Goal: Complete application form

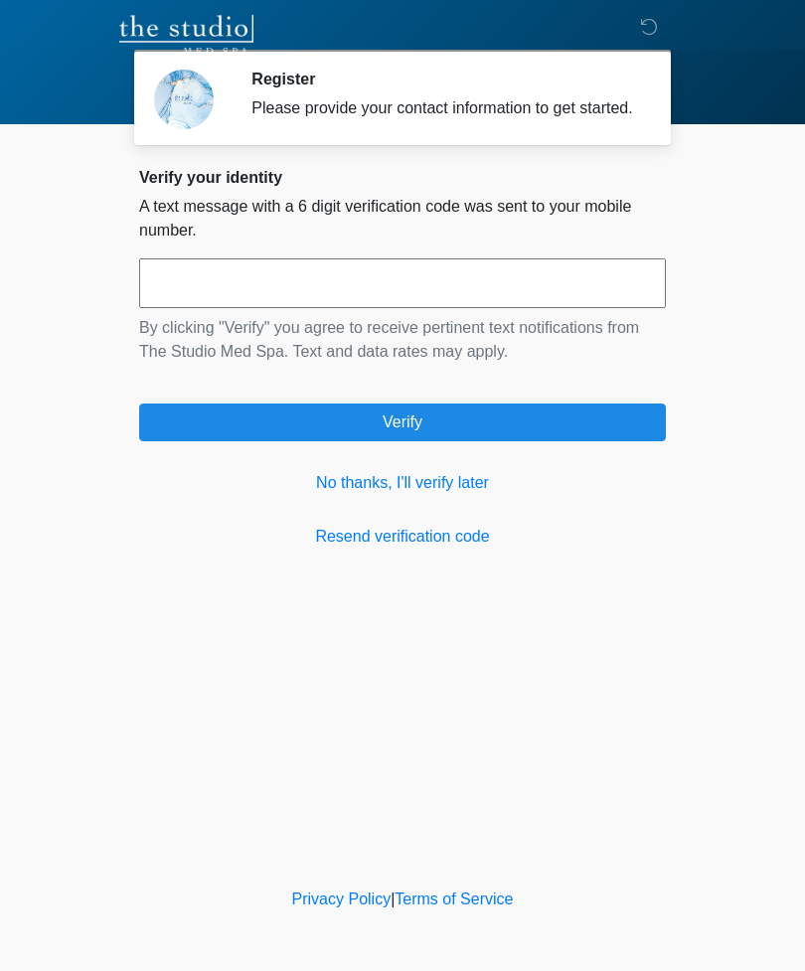
click at [424, 549] on link "Resend verification code" at bounding box center [402, 537] width 527 height 24
click at [441, 495] on link "No thanks, I'll verify later" at bounding box center [402, 483] width 527 height 24
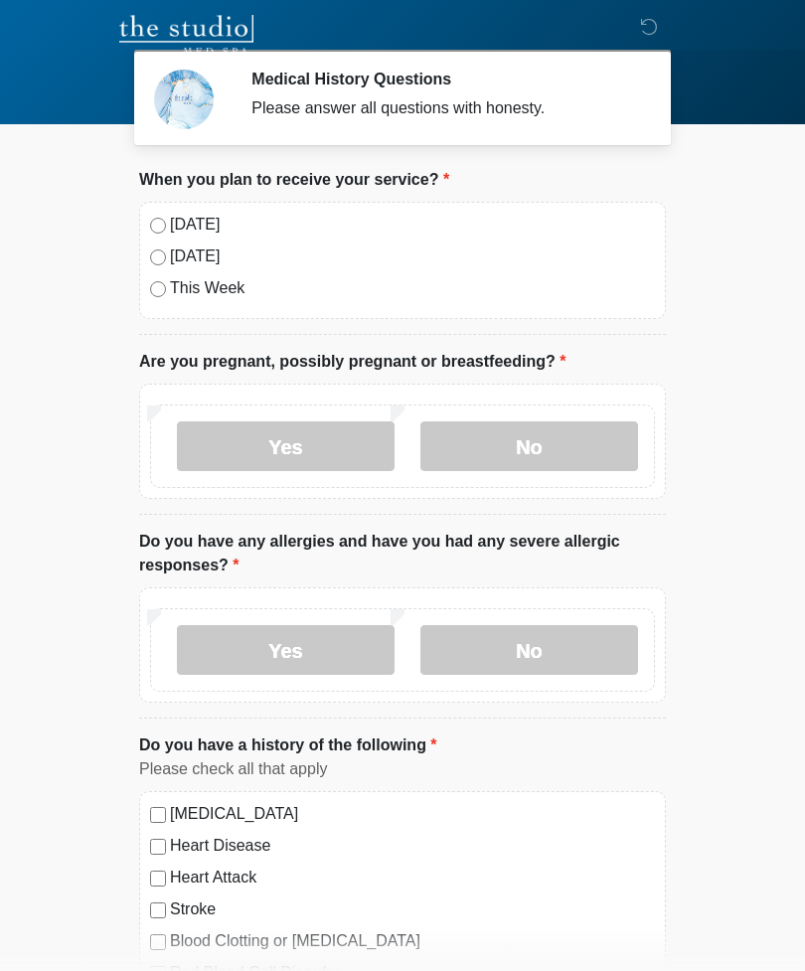
click at [206, 225] on label "Today" at bounding box center [412, 225] width 485 height 24
click at [551, 440] on label "No" at bounding box center [529, 446] width 218 height 50
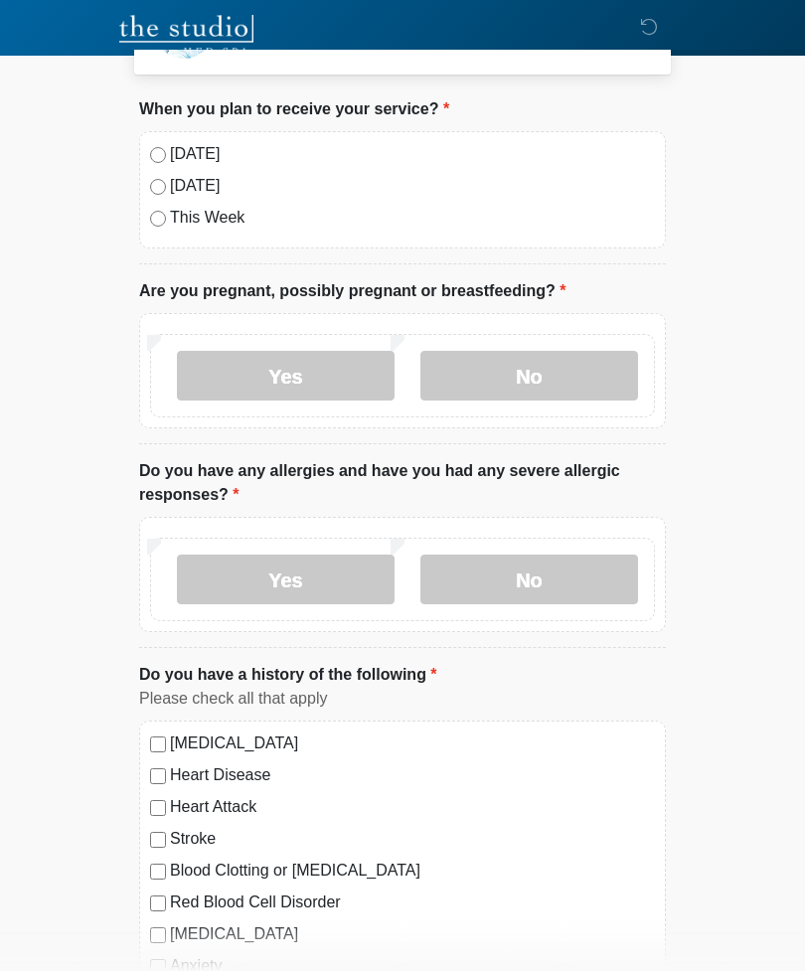
scroll to position [78, 0]
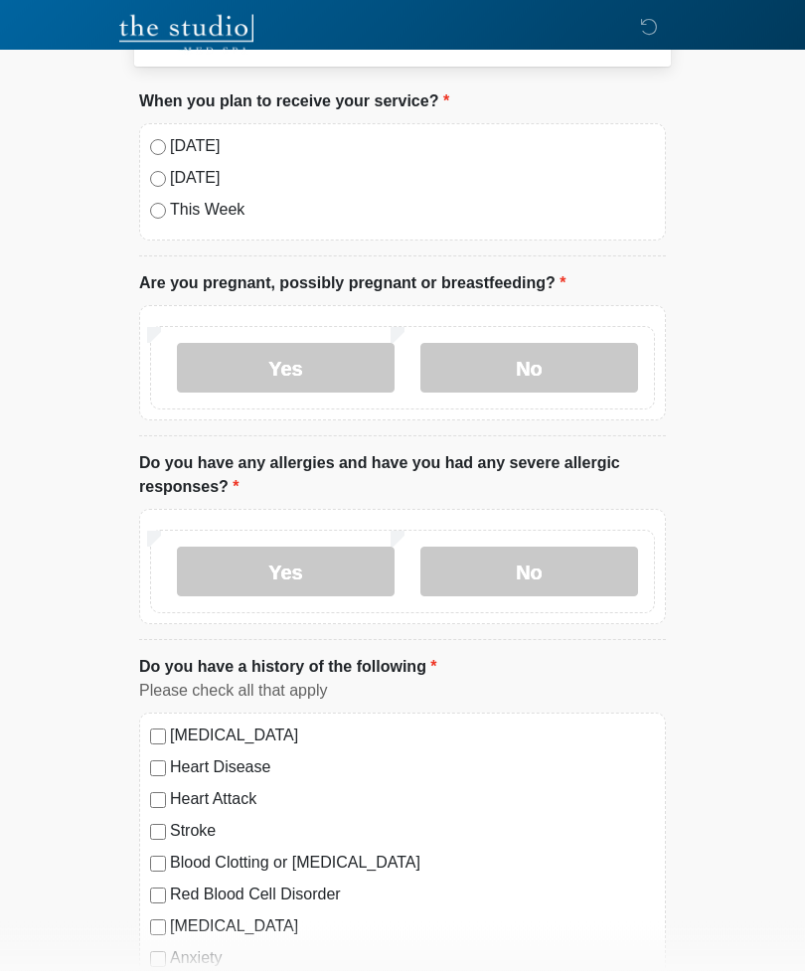
click at [542, 559] on label "No" at bounding box center [529, 573] width 218 height 50
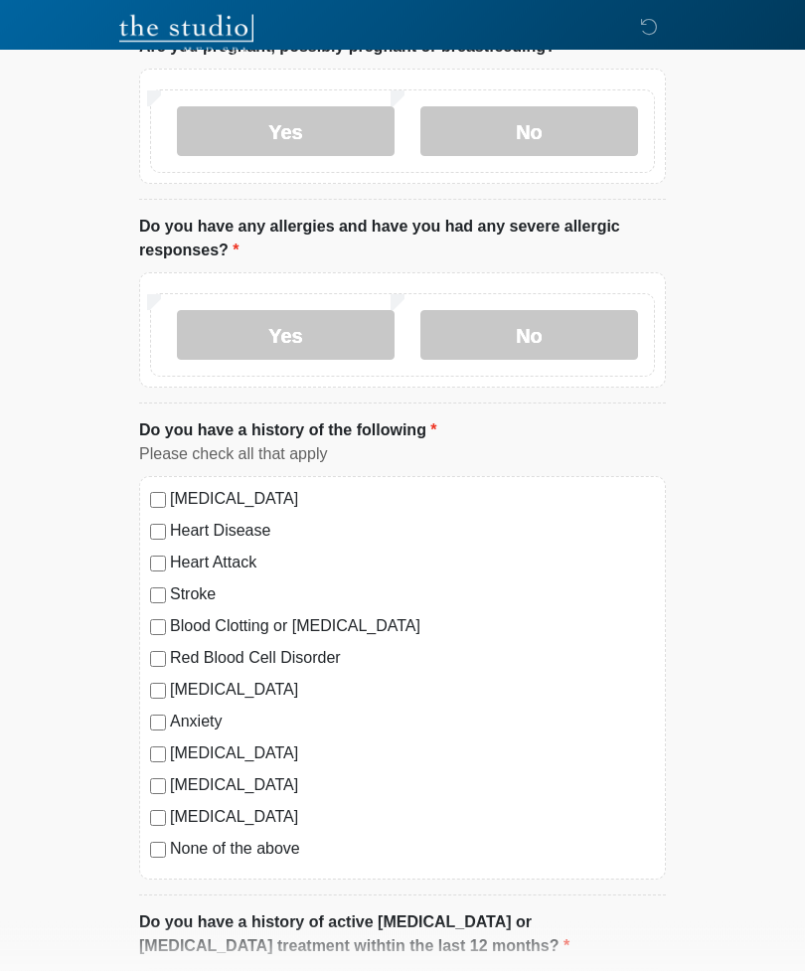
scroll to position [316, 0]
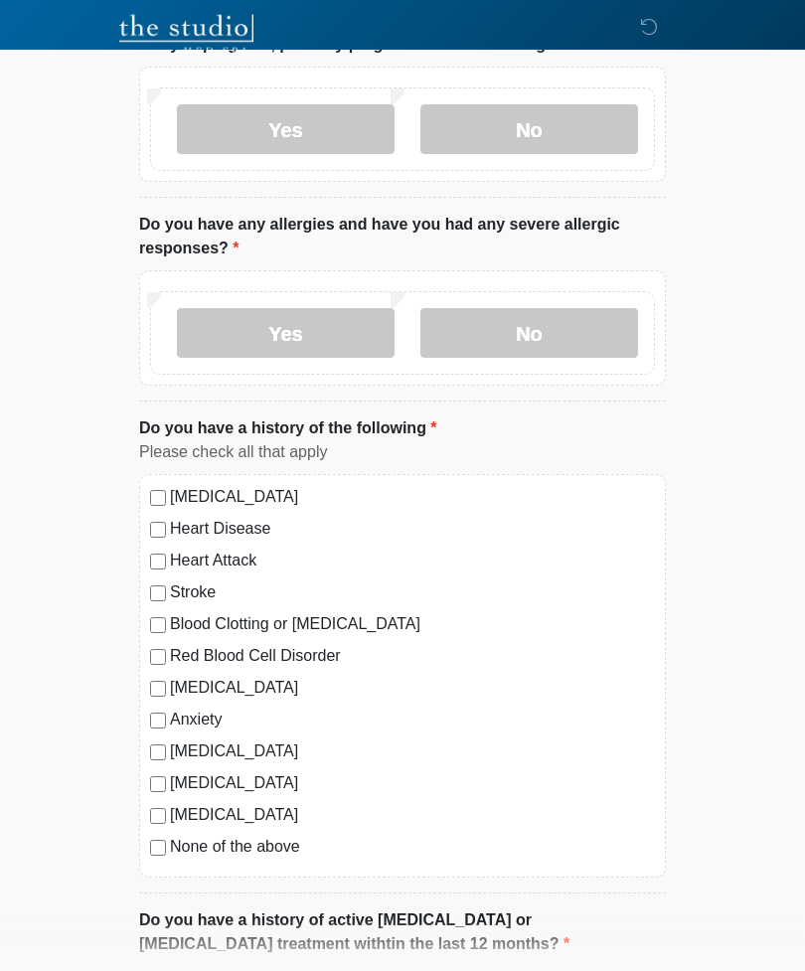
click at [256, 844] on label "None of the above" at bounding box center [412, 848] width 485 height 24
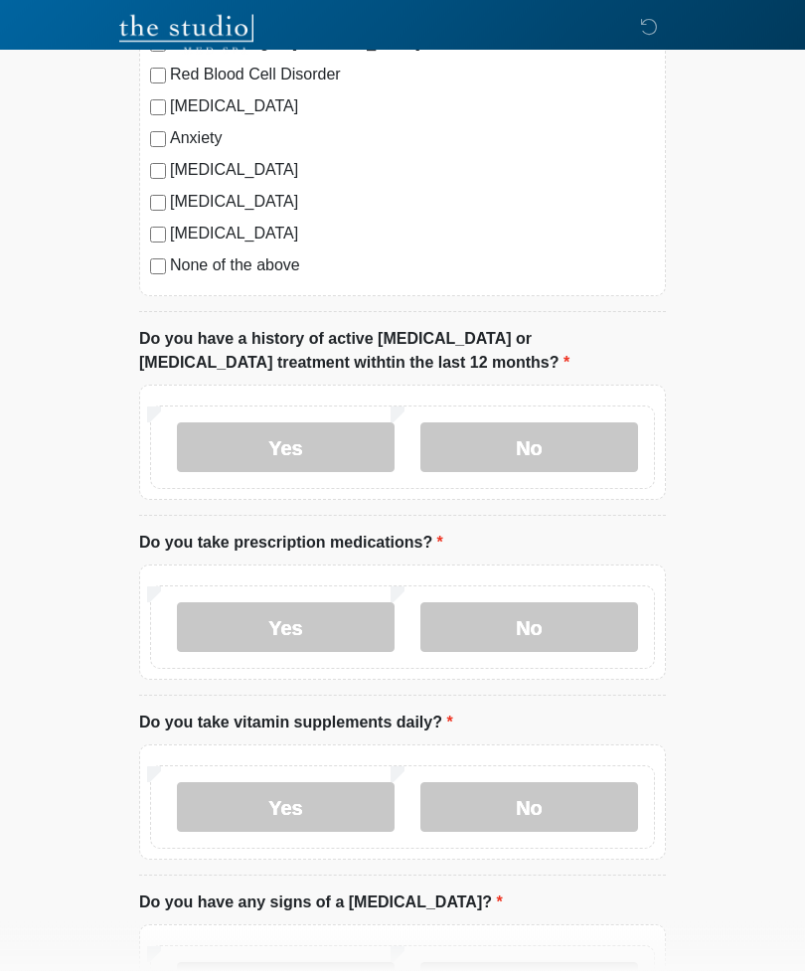
scroll to position [916, 0]
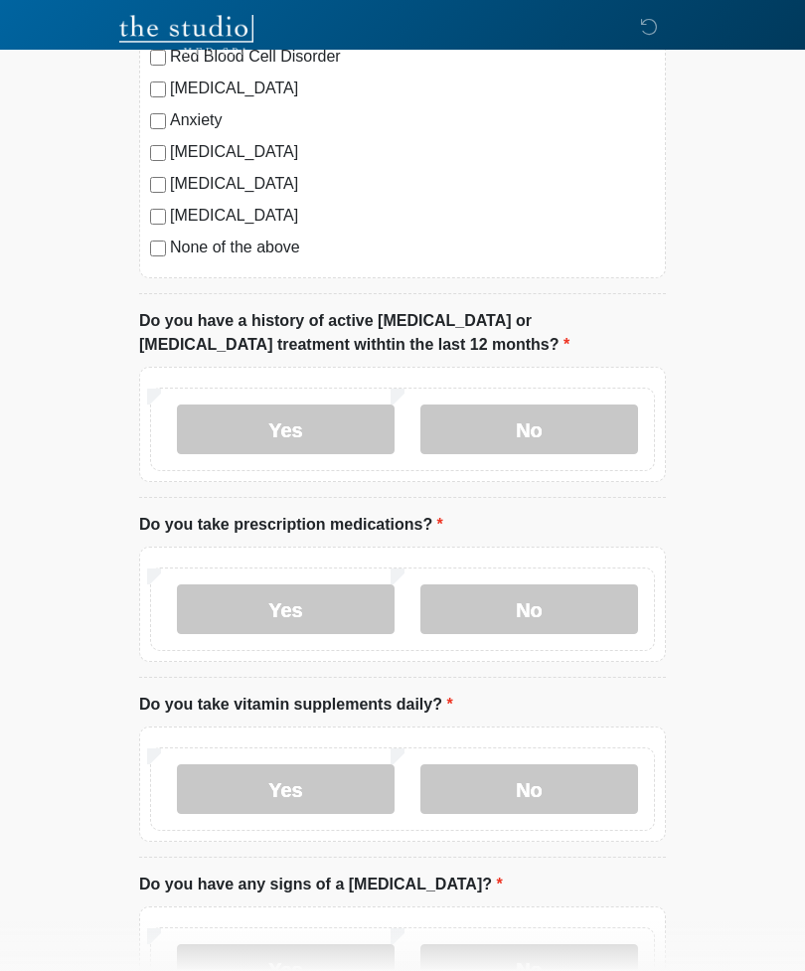
click at [531, 409] on label "No" at bounding box center [529, 429] width 218 height 50
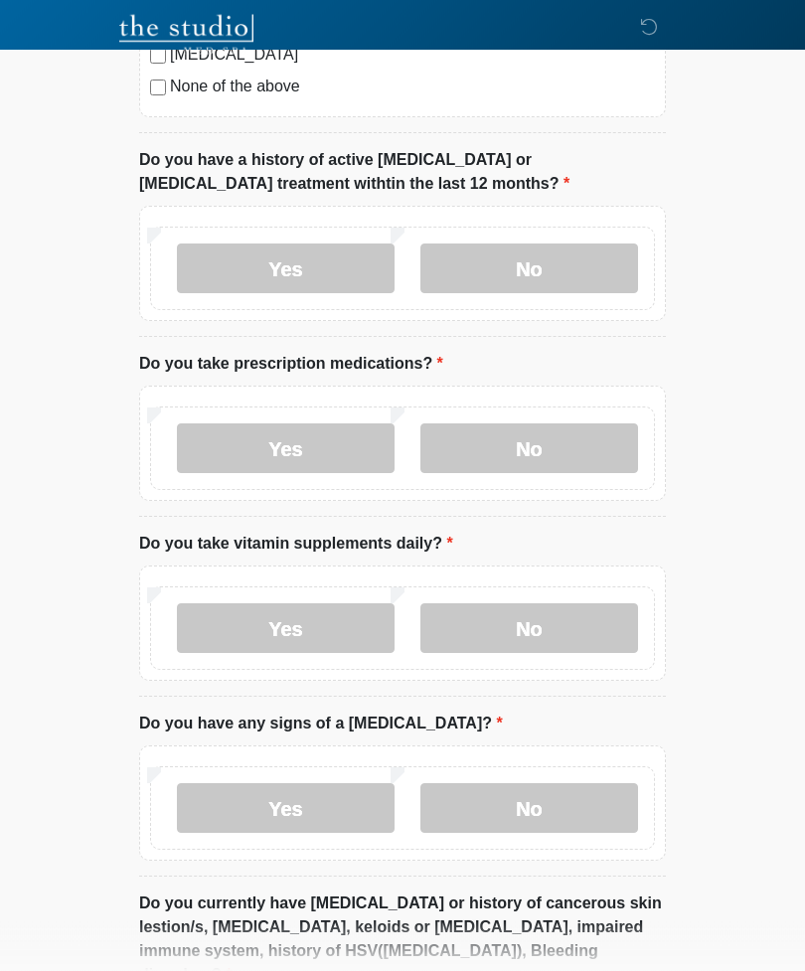
scroll to position [1077, 0]
click at [338, 440] on label "Yes" at bounding box center [286, 448] width 218 height 50
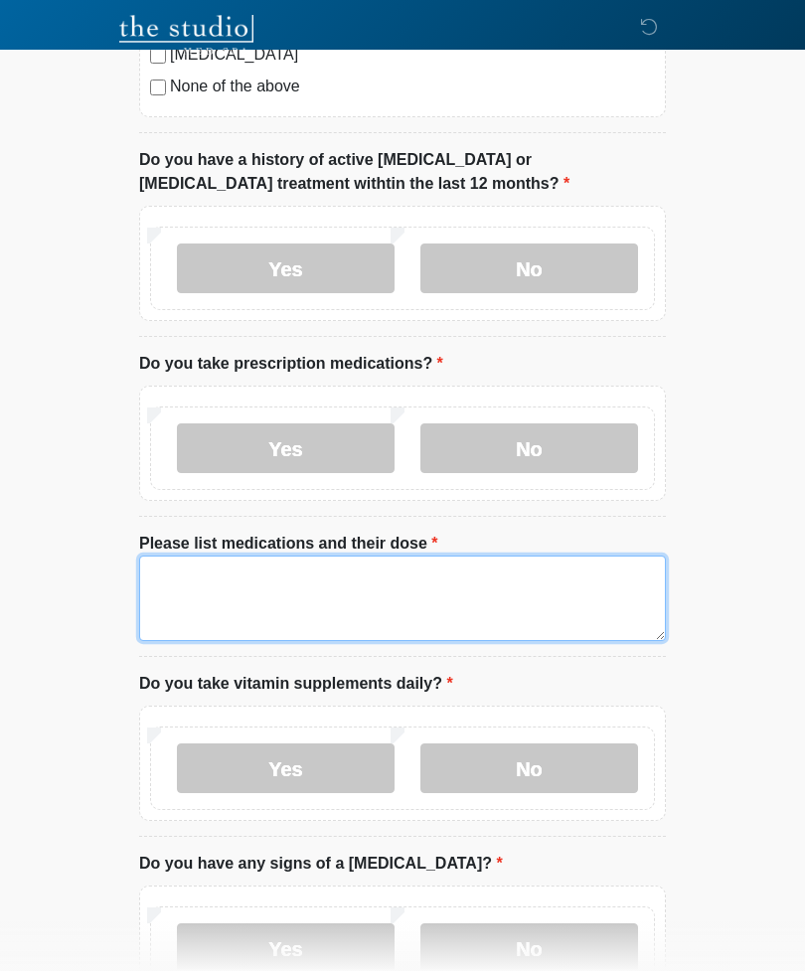
click at [372, 563] on textarea "Please list medications and their dose" at bounding box center [402, 597] width 527 height 85
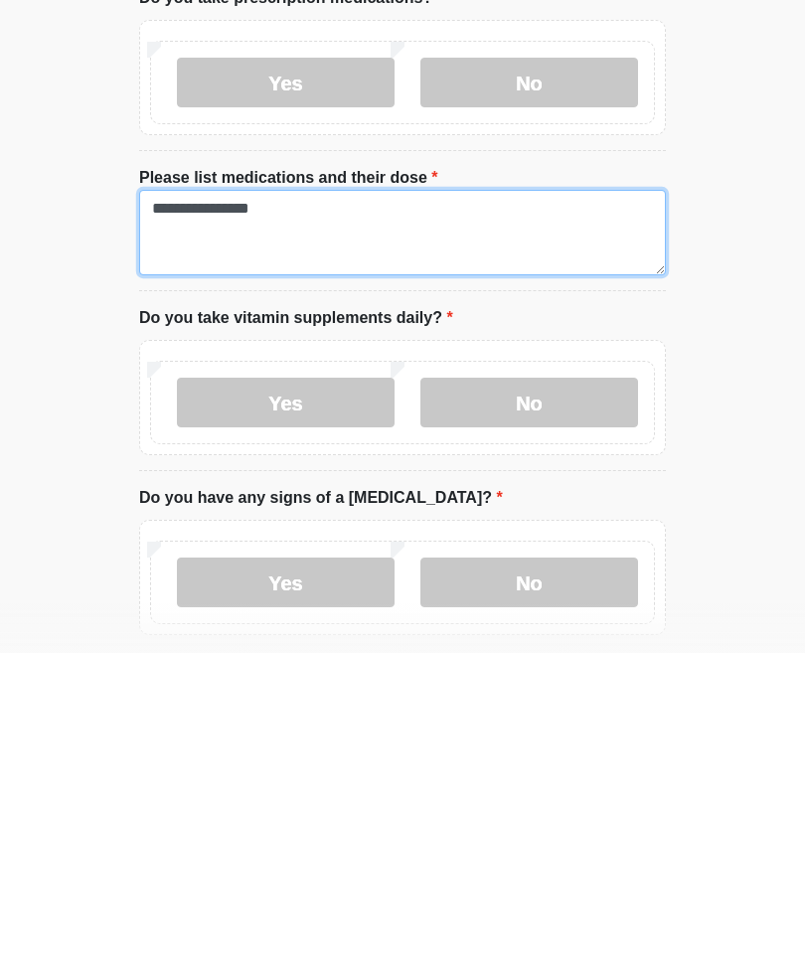
scroll to position [1127, 0]
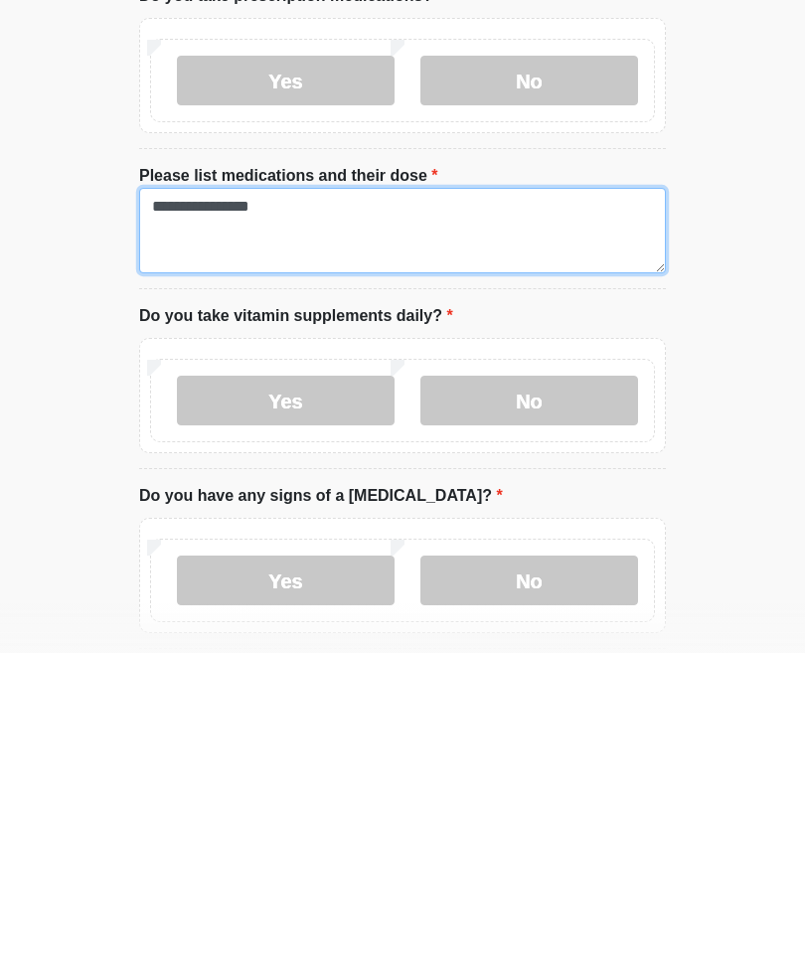
type textarea "**********"
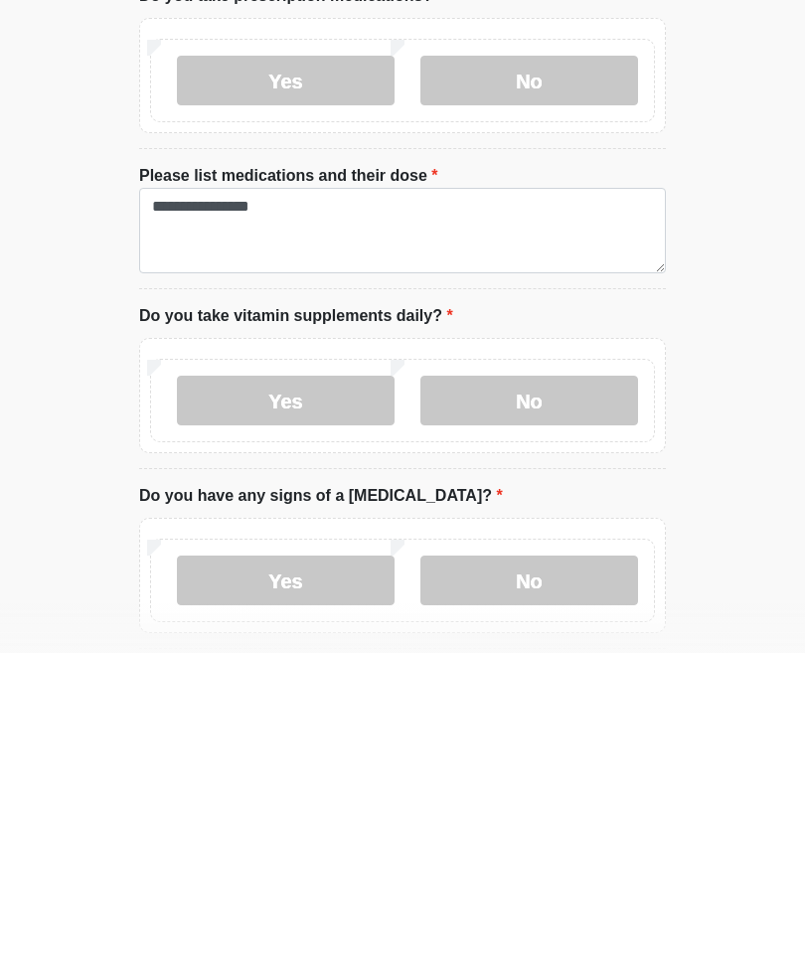
click at [372, 694] on label "Yes" at bounding box center [286, 719] width 218 height 50
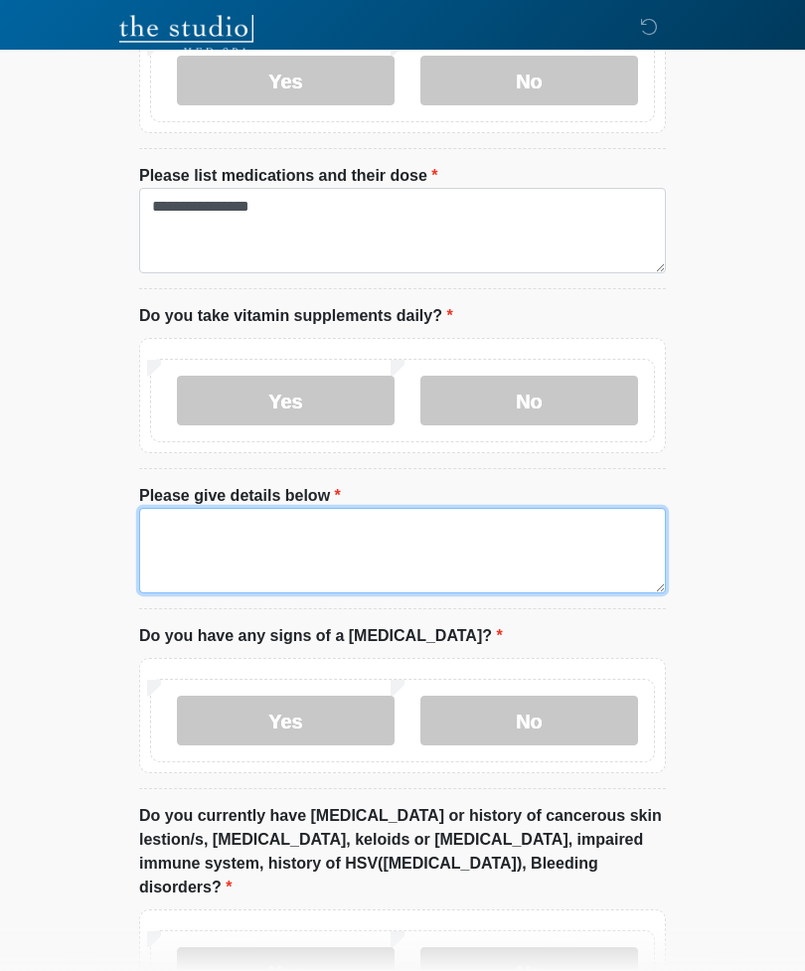
click at [314, 531] on textarea "Please give details below" at bounding box center [402, 550] width 527 height 85
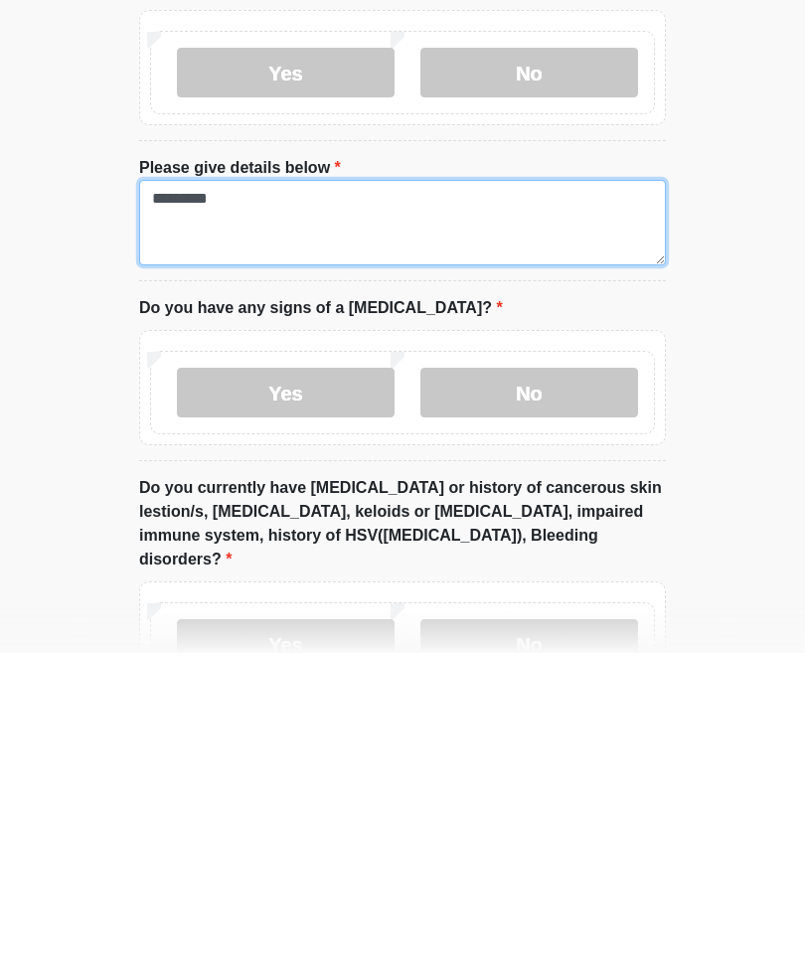
scroll to position [1461, 0]
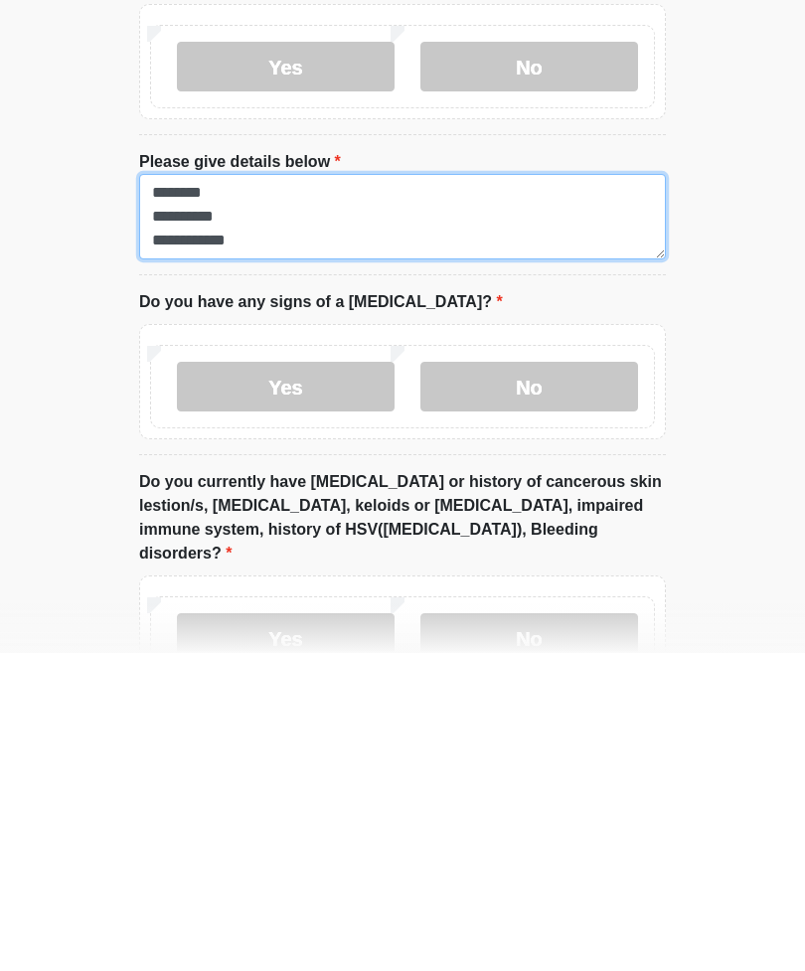
type textarea "**********"
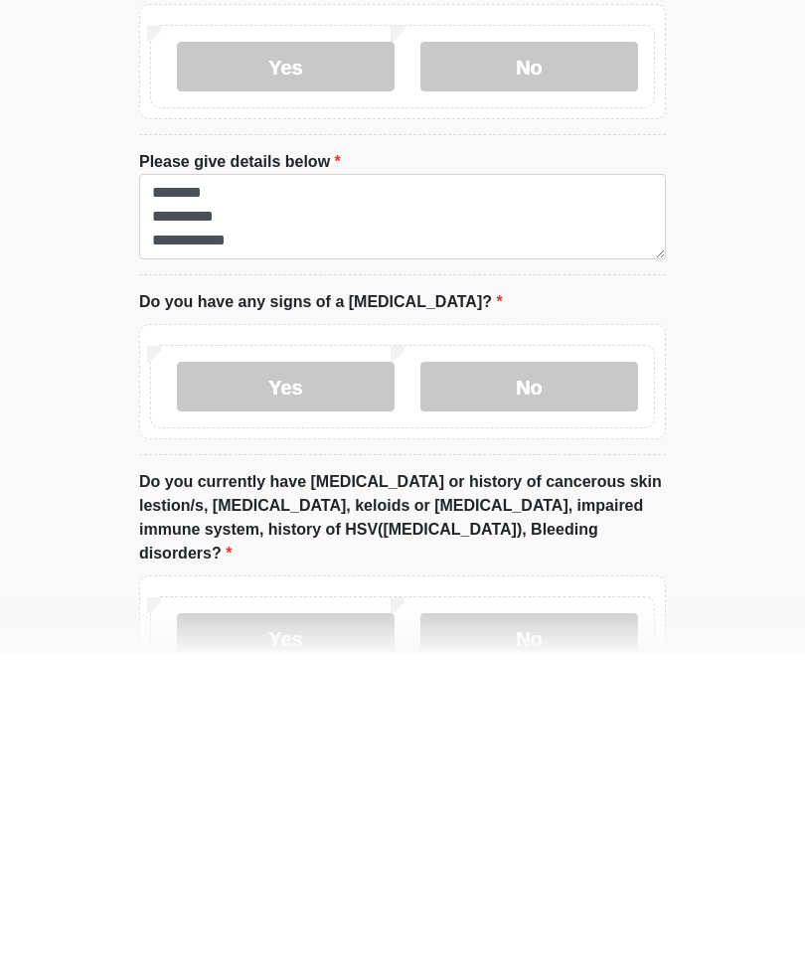
click at [526, 680] on label "No" at bounding box center [529, 705] width 218 height 50
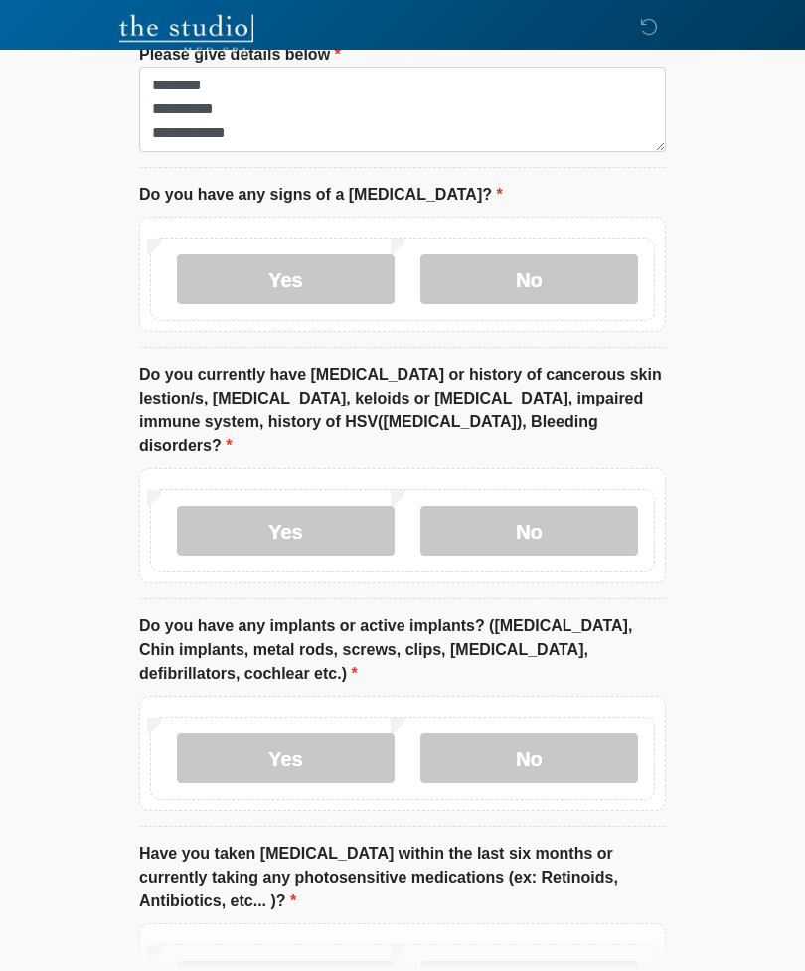
scroll to position [1886, 0]
click at [550, 506] on label "No" at bounding box center [529, 531] width 218 height 50
click at [562, 733] on label "No" at bounding box center [529, 758] width 218 height 50
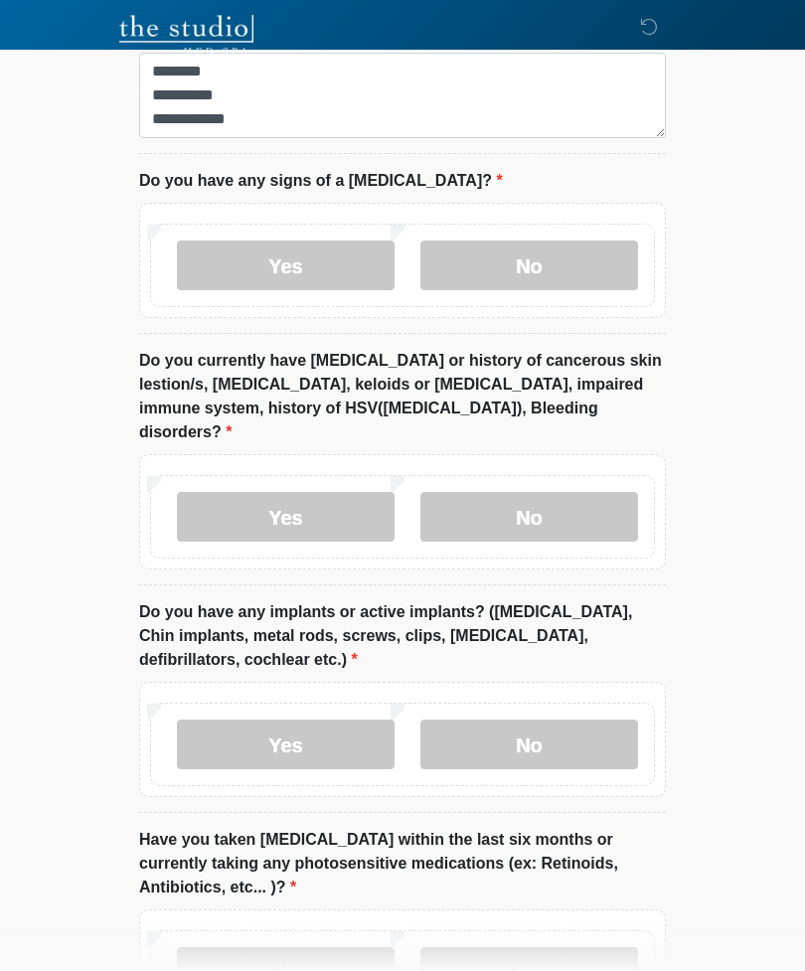
scroll to position [2037, 0]
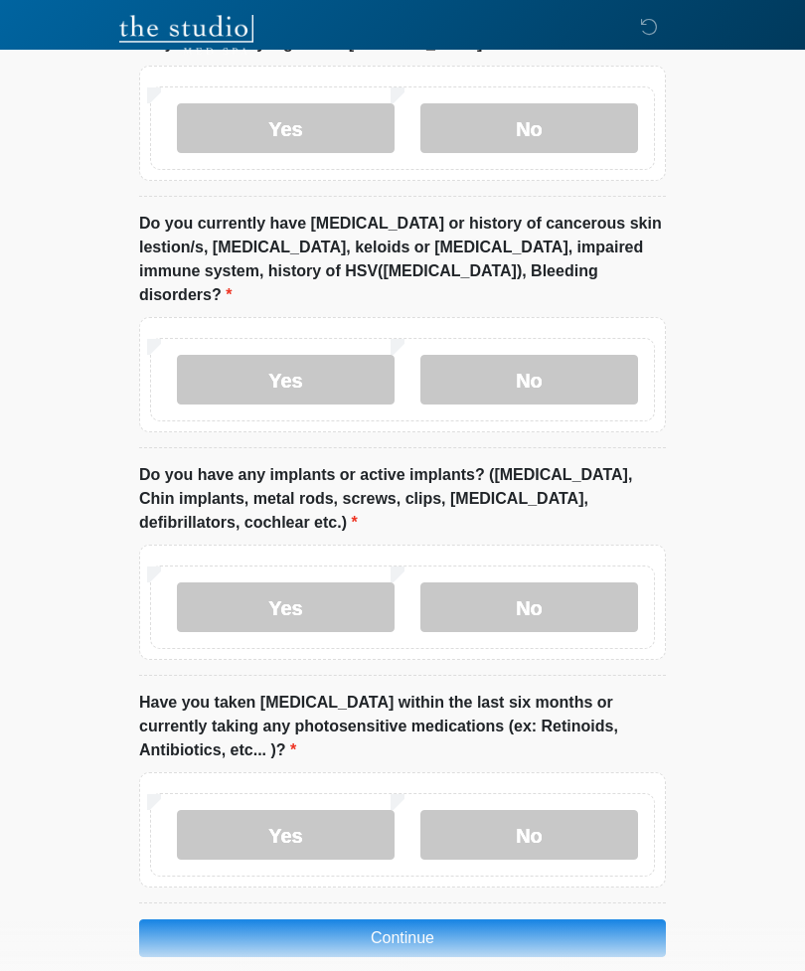
click at [345, 810] on label "Yes" at bounding box center [286, 835] width 218 height 50
click at [445, 919] on button "Continue" at bounding box center [402, 938] width 527 height 38
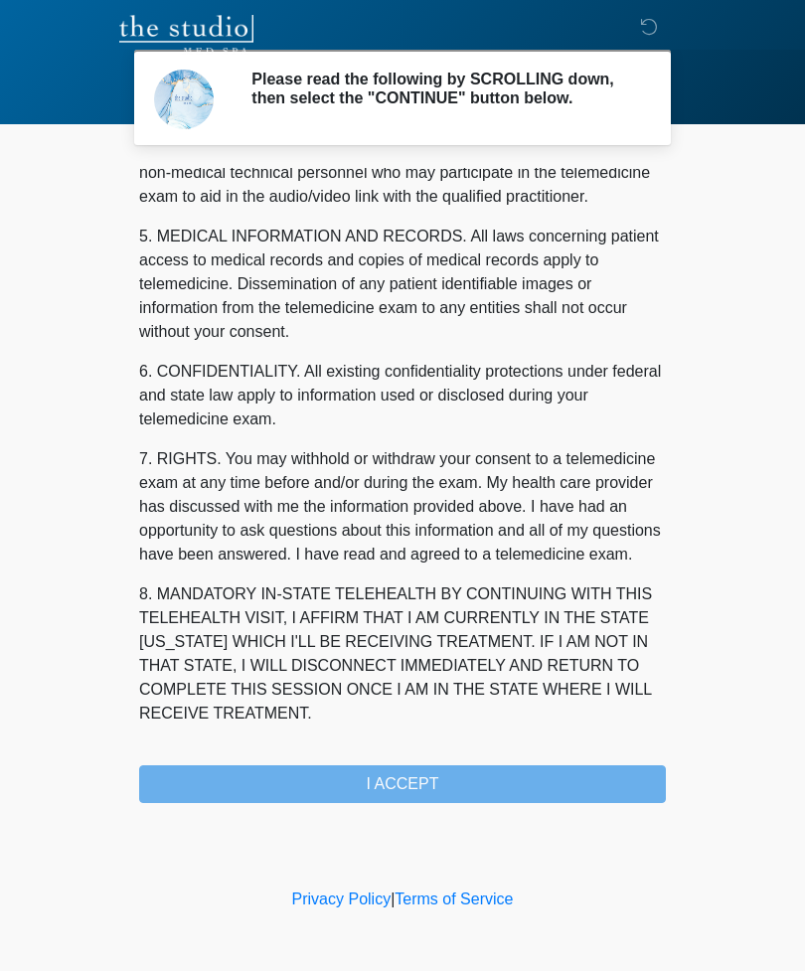
scroll to position [603, 0]
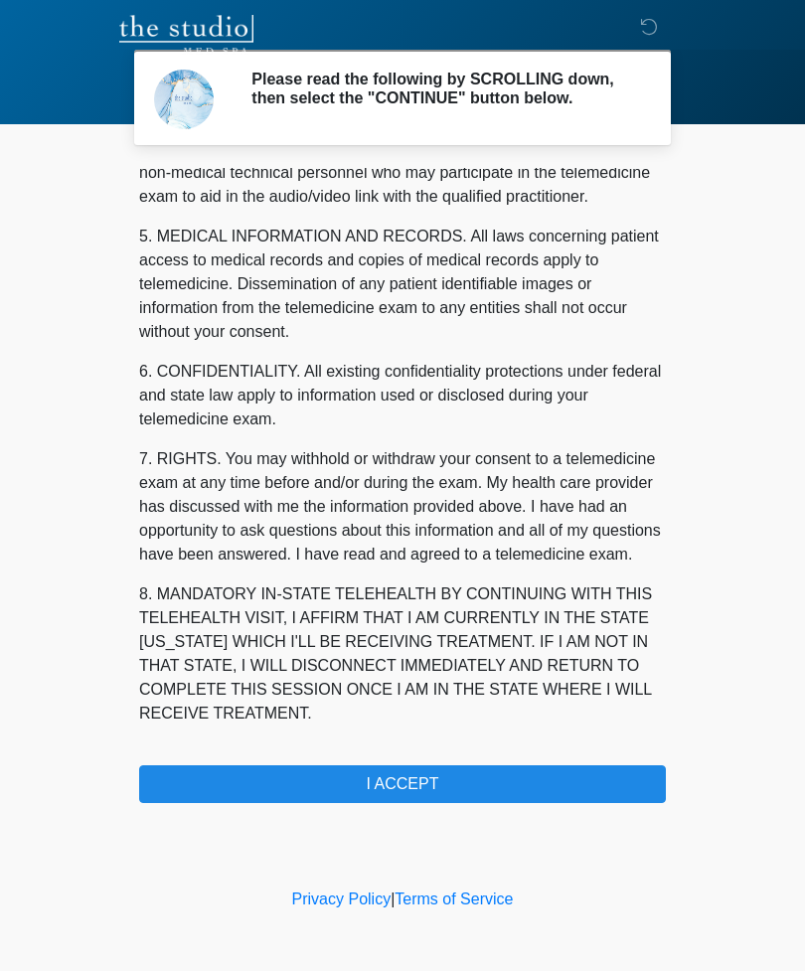
click at [506, 787] on button "I ACCEPT" at bounding box center [402, 784] width 527 height 38
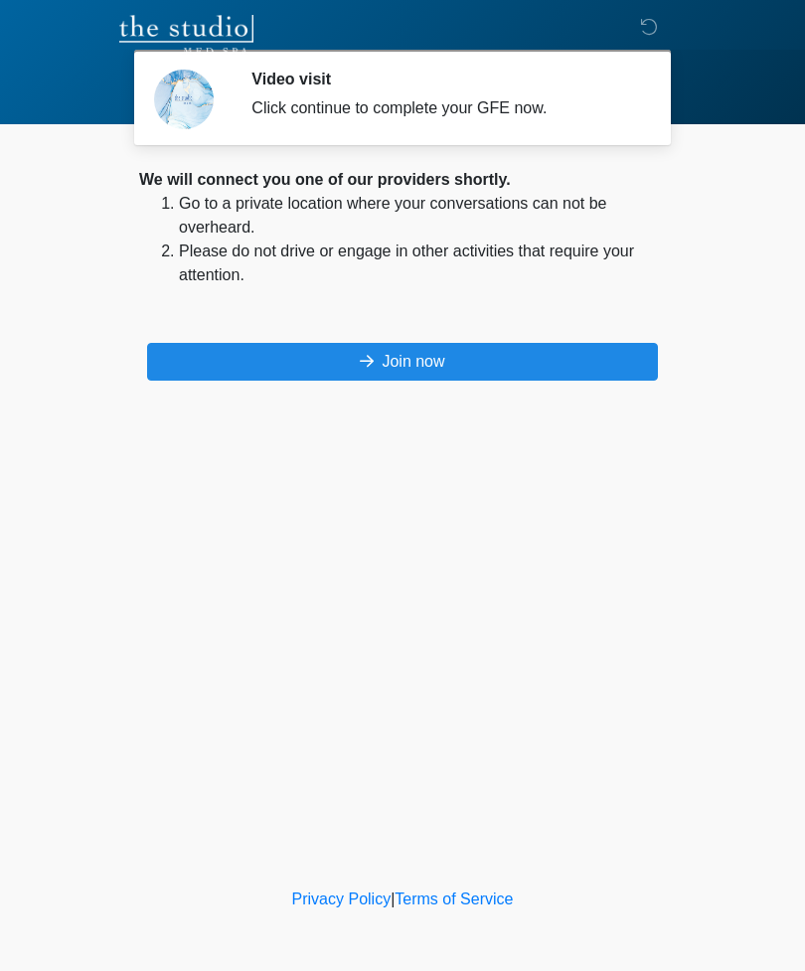
click at [457, 356] on button "Join now" at bounding box center [402, 362] width 511 height 38
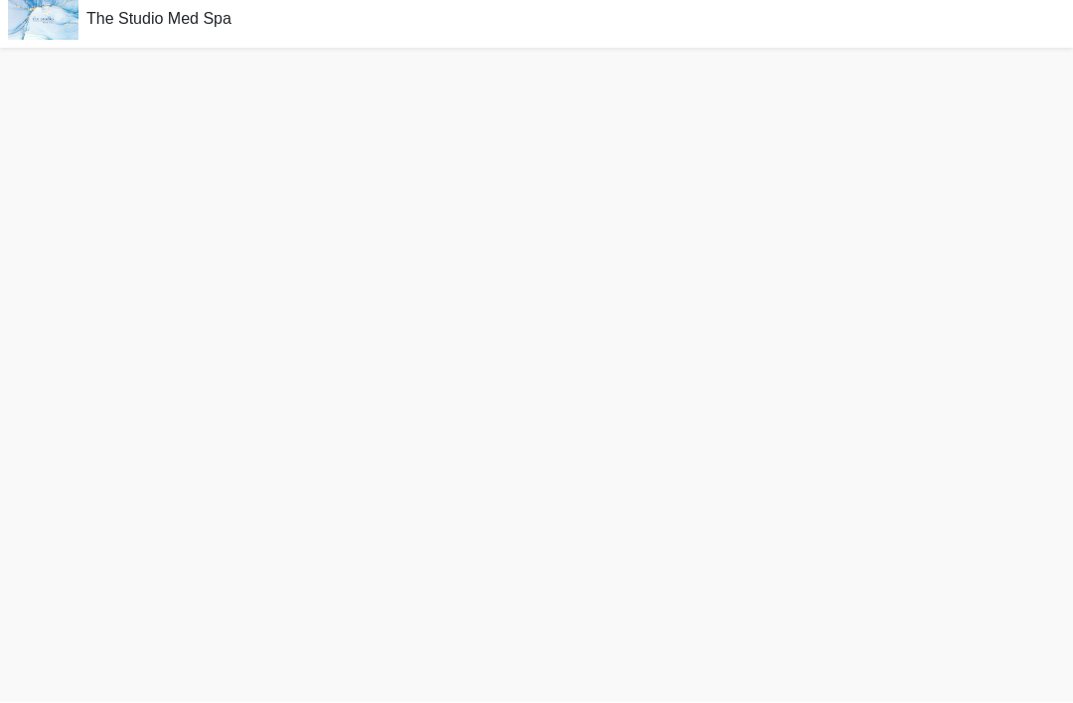
scroll to position [6, 0]
